Goal: Understand process/instructions: Learn how to perform a task or action

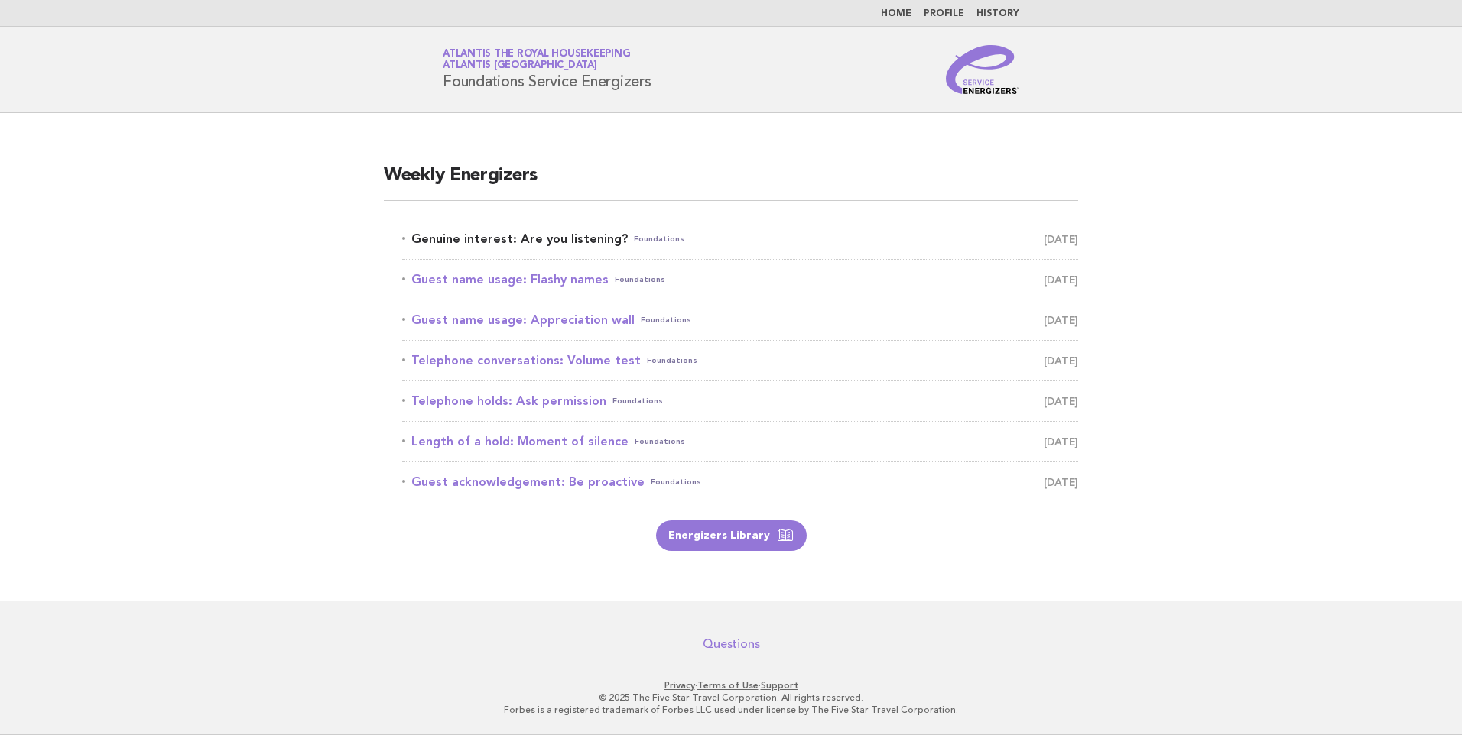
click at [558, 236] on link "Genuine interest: Are you listening? Foundations [DATE]" at bounding box center [740, 239] width 676 height 21
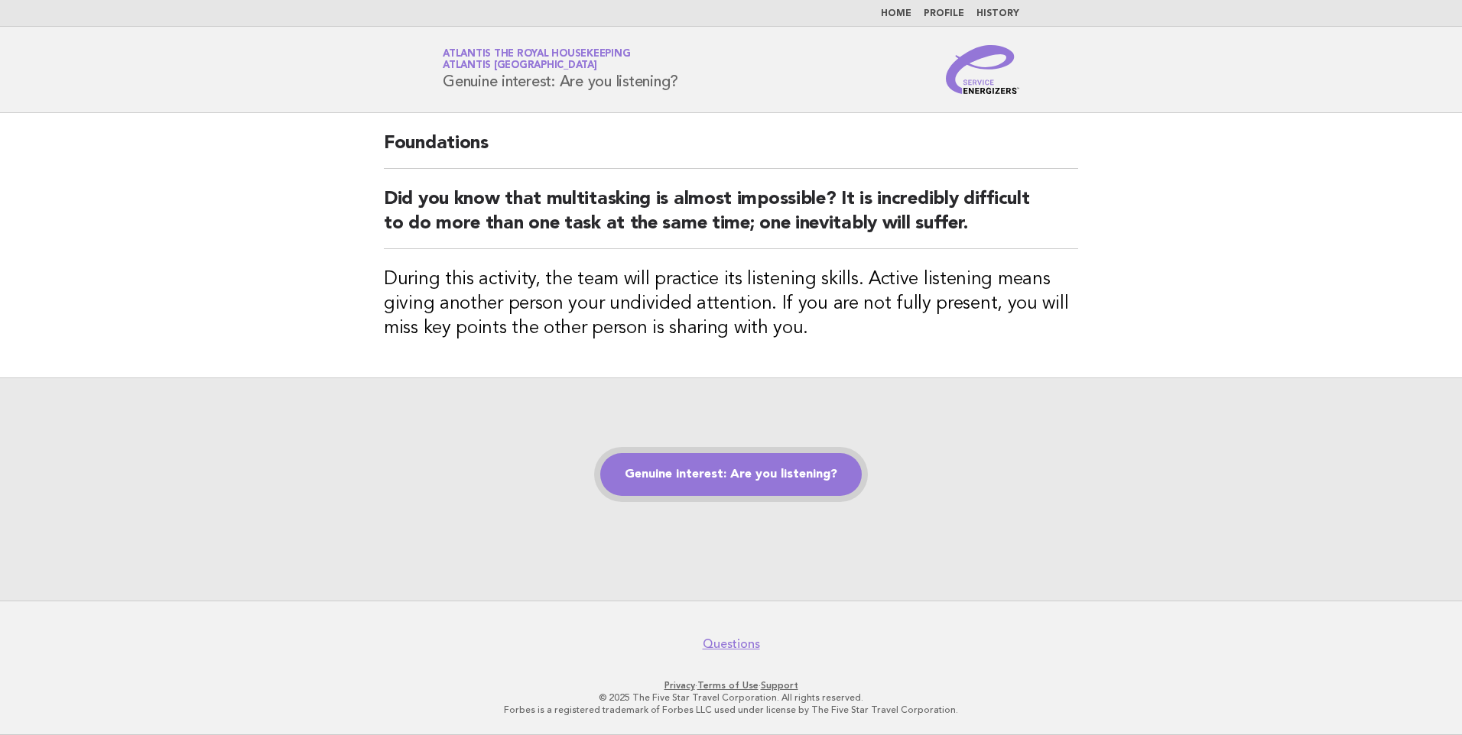
click at [638, 467] on link "Genuine interest: Are you listening?" at bounding box center [730, 474] width 261 height 43
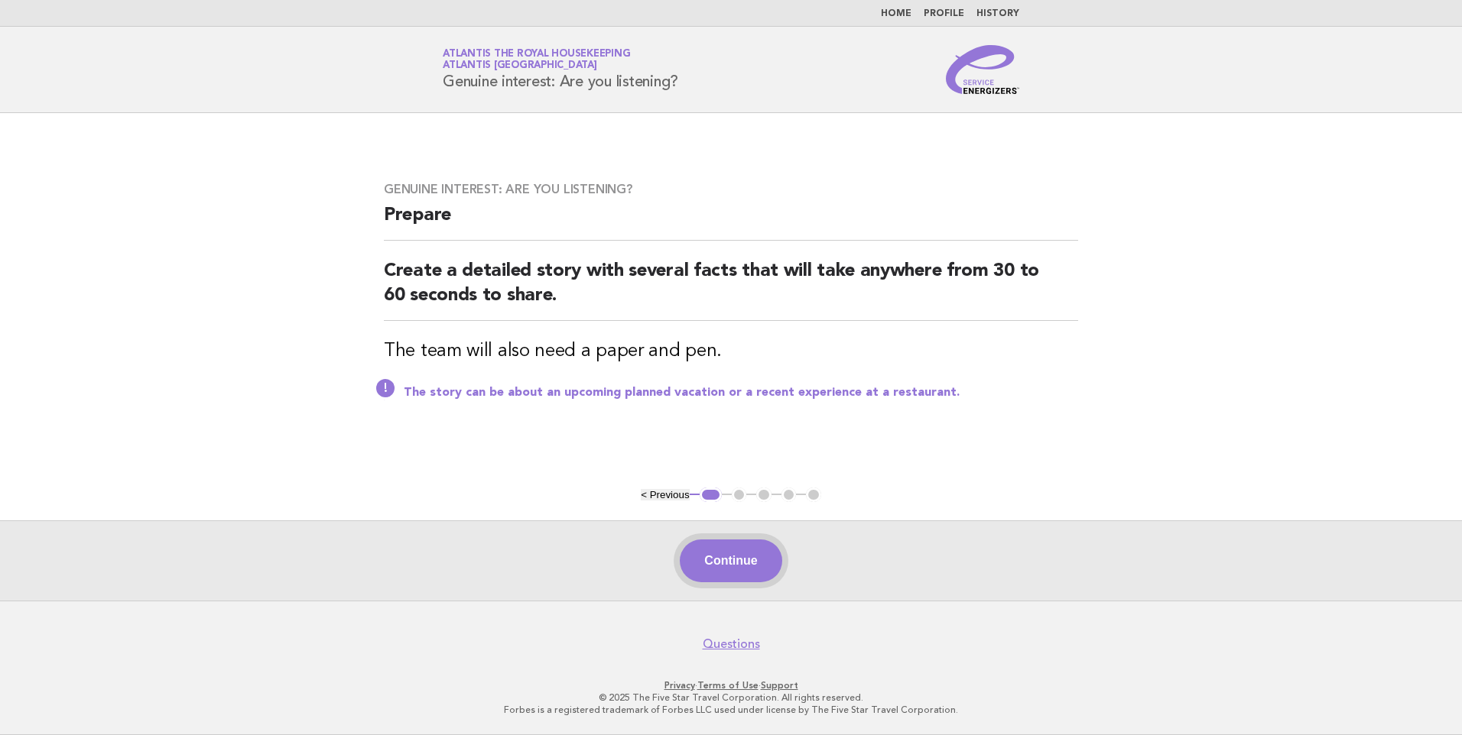
click at [715, 560] on button "Continue" at bounding box center [731, 561] width 102 height 43
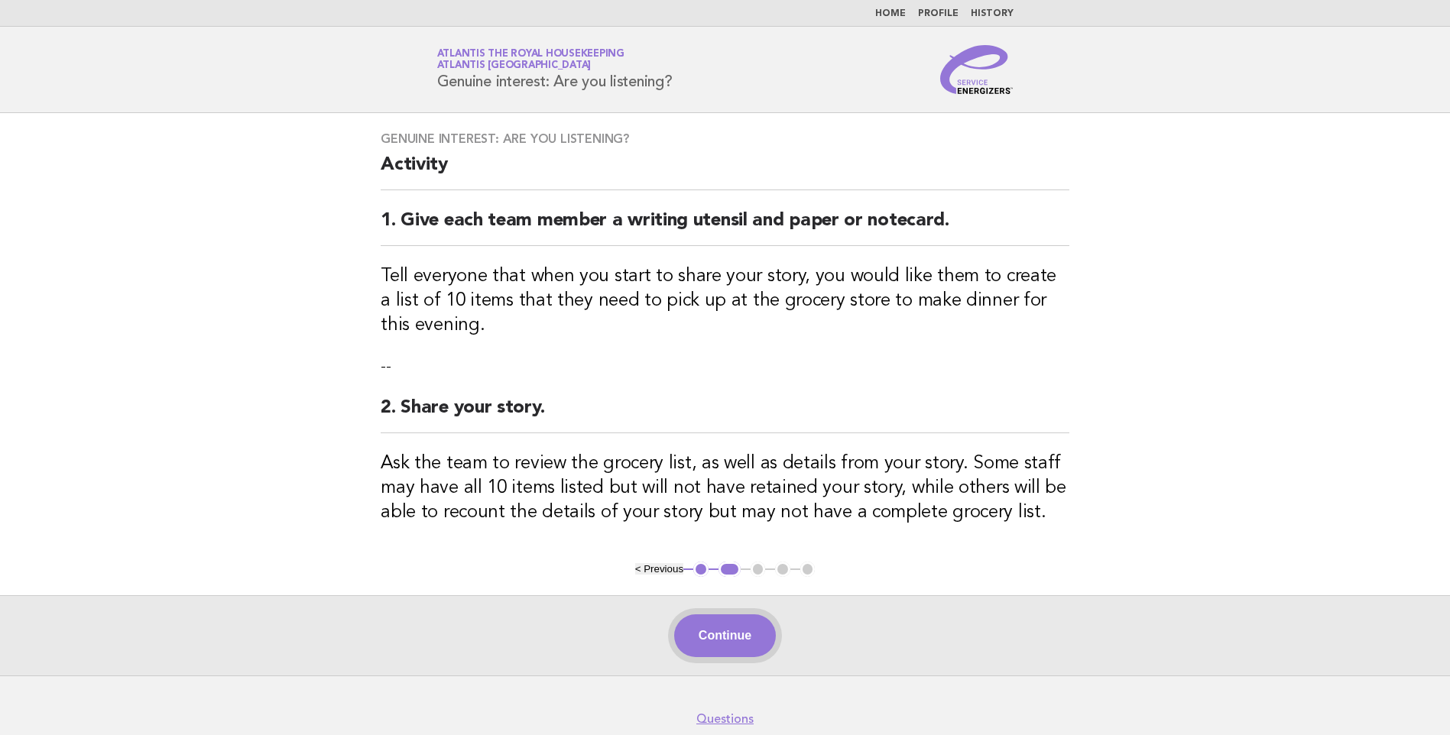
click at [727, 641] on button "Continue" at bounding box center [725, 636] width 102 height 43
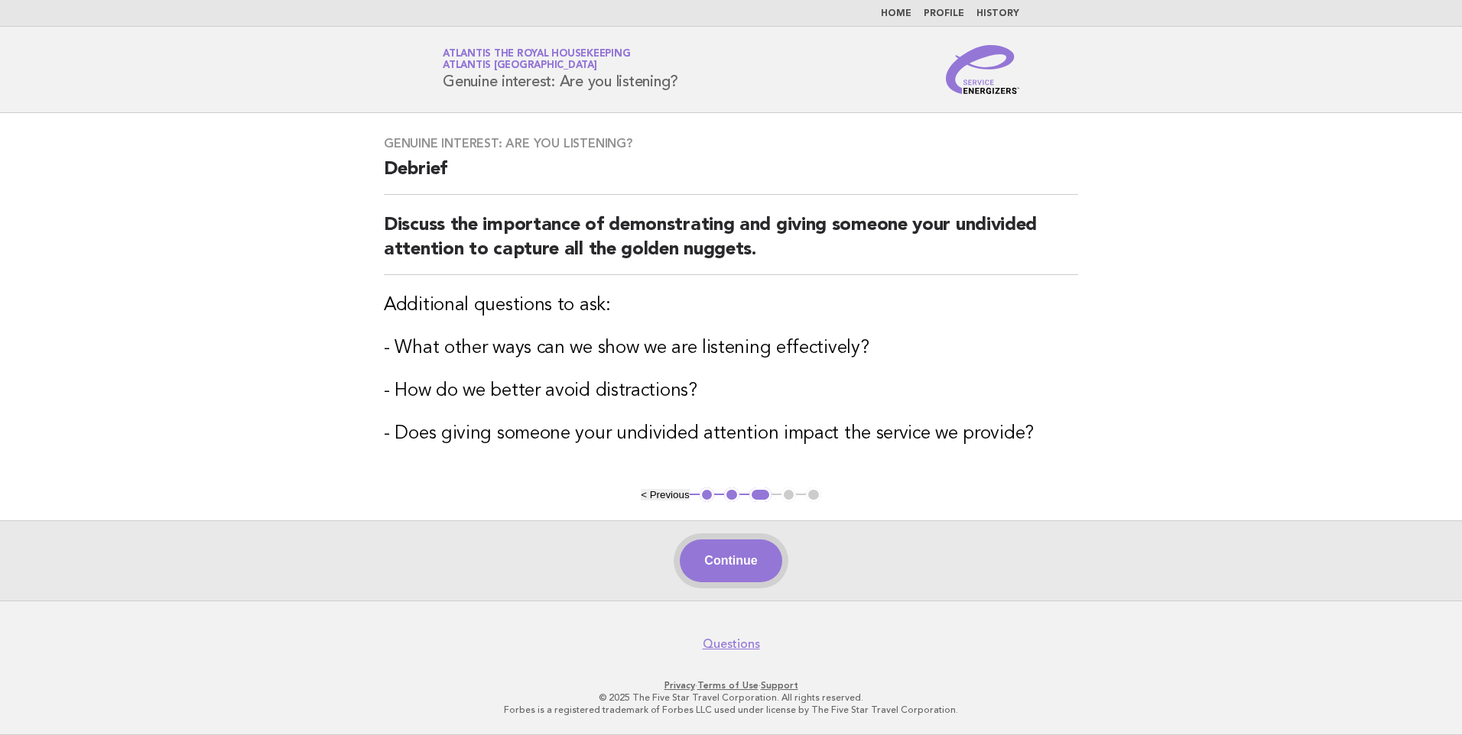
click at [732, 552] on button "Continue" at bounding box center [731, 561] width 102 height 43
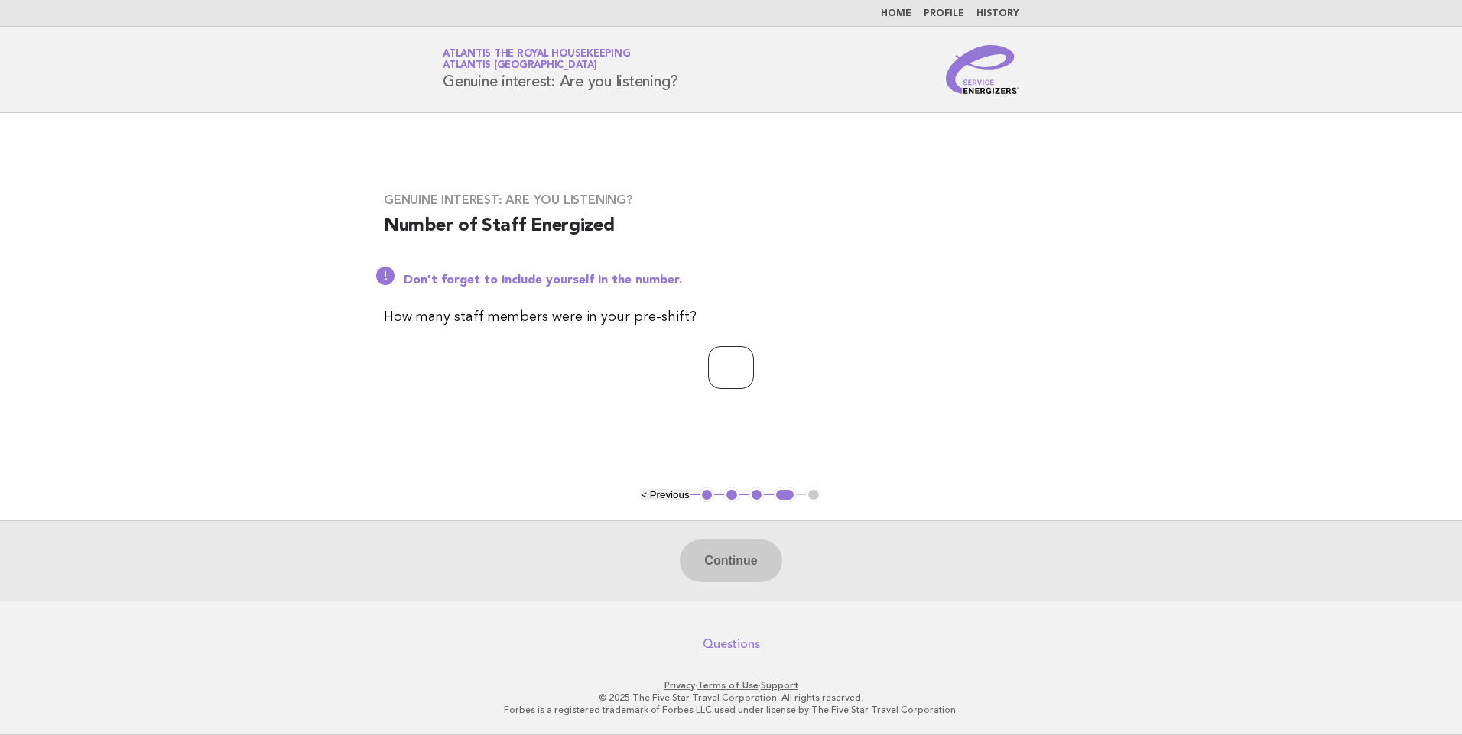
click at [722, 378] on input "number" at bounding box center [731, 367] width 46 height 43
type input "**"
click at [736, 580] on button "Continue" at bounding box center [731, 561] width 102 height 43
